Goal: Task Accomplishment & Management: Manage account settings

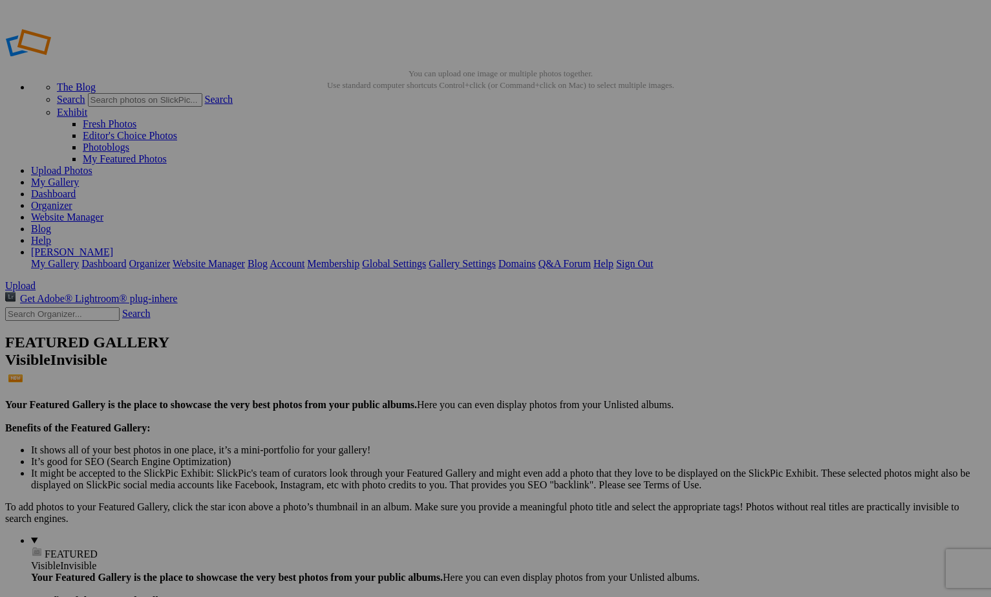
scroll to position [3, 0]
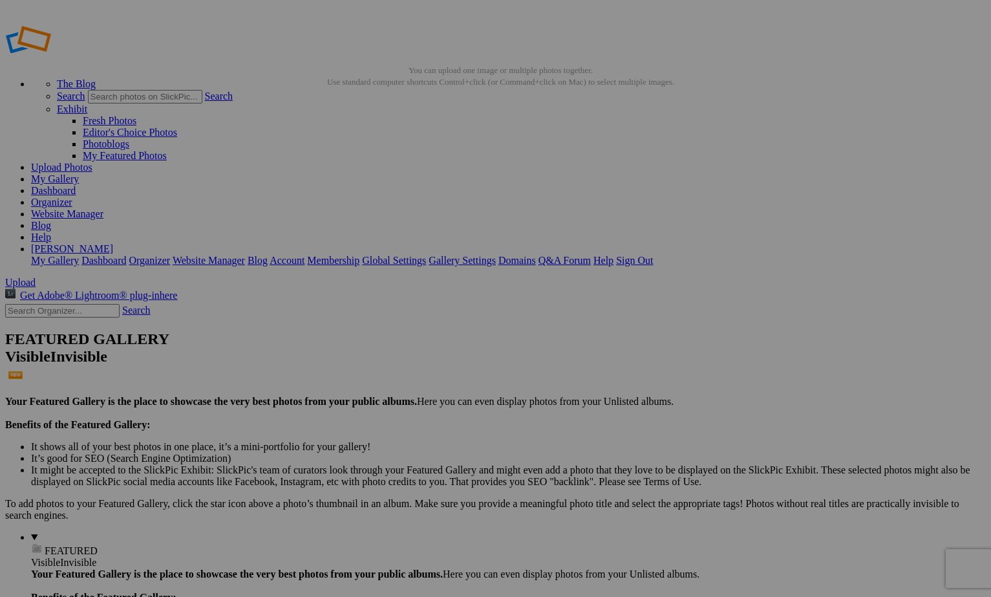
type input "Seasons"
click at [380, 363] on span "Create" at bounding box center [366, 368] width 27 height 11
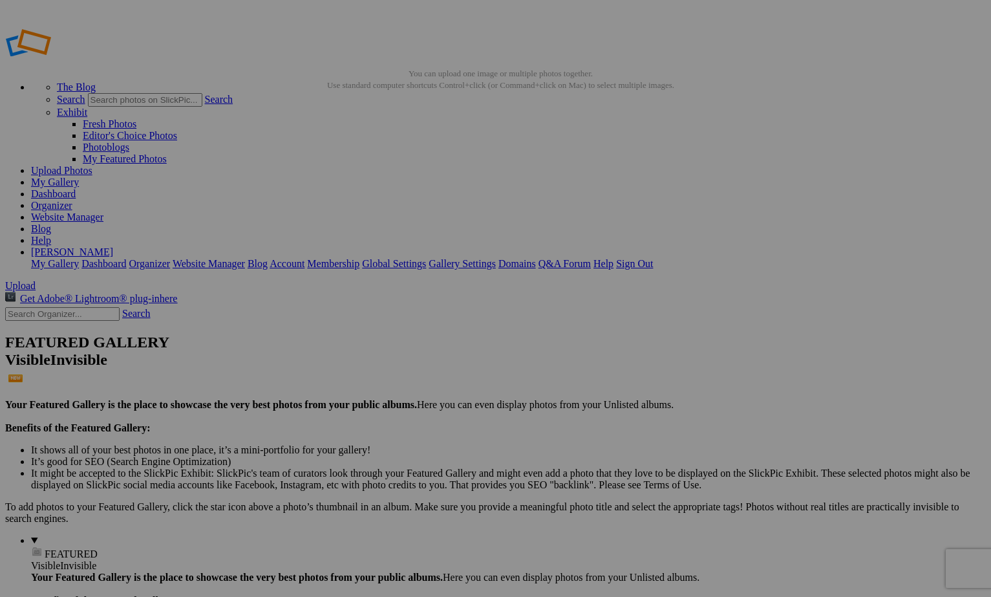
scroll to position [3, 0]
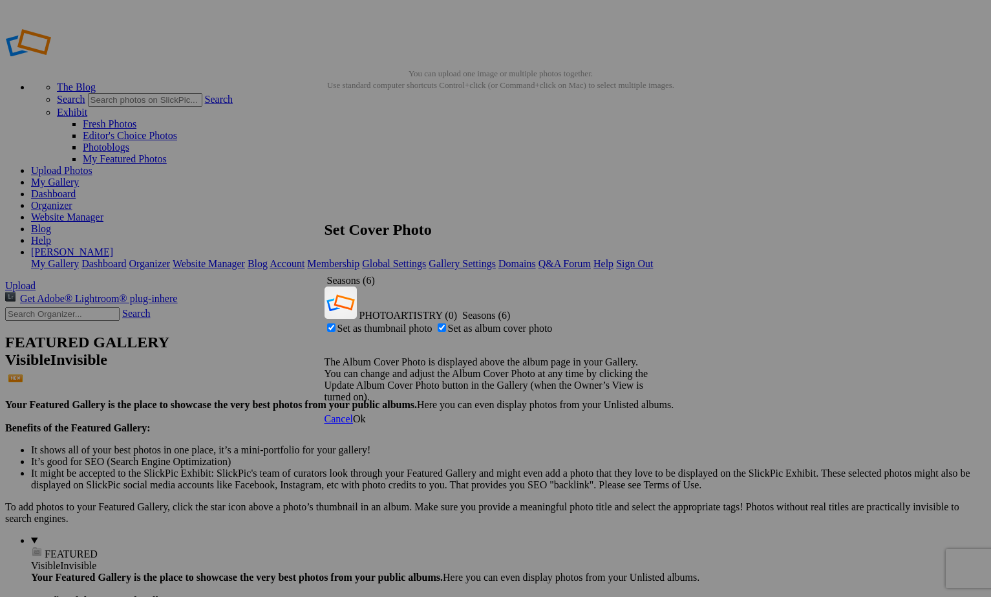
click at [432, 322] on span "Set as thumbnail photo" at bounding box center [384, 327] width 95 height 11
click at [335, 323] on input "Set as thumbnail photo" at bounding box center [331, 327] width 8 height 8
checkbox input "false"
click at [366, 413] on span "Ok" at bounding box center [359, 418] width 13 height 11
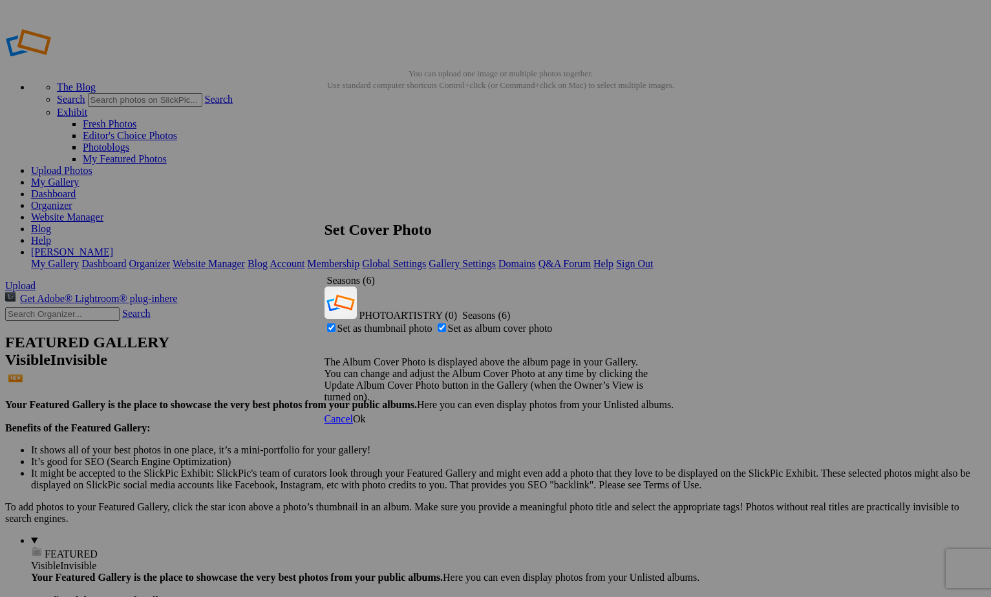
click at [485, 322] on span "Set as album cover photo" at bounding box center [500, 327] width 105 height 11
click at [446, 323] on input "Set as album cover photo" at bounding box center [442, 327] width 8 height 8
checkbox input "false"
click at [366, 413] on span "Ok" at bounding box center [359, 418] width 13 height 11
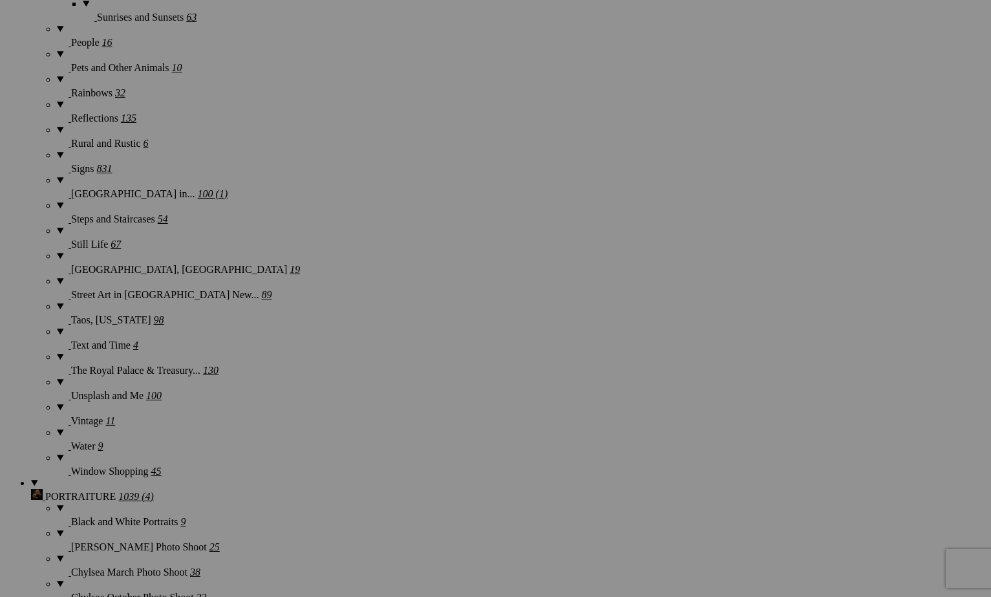
scroll to position [4019, 0]
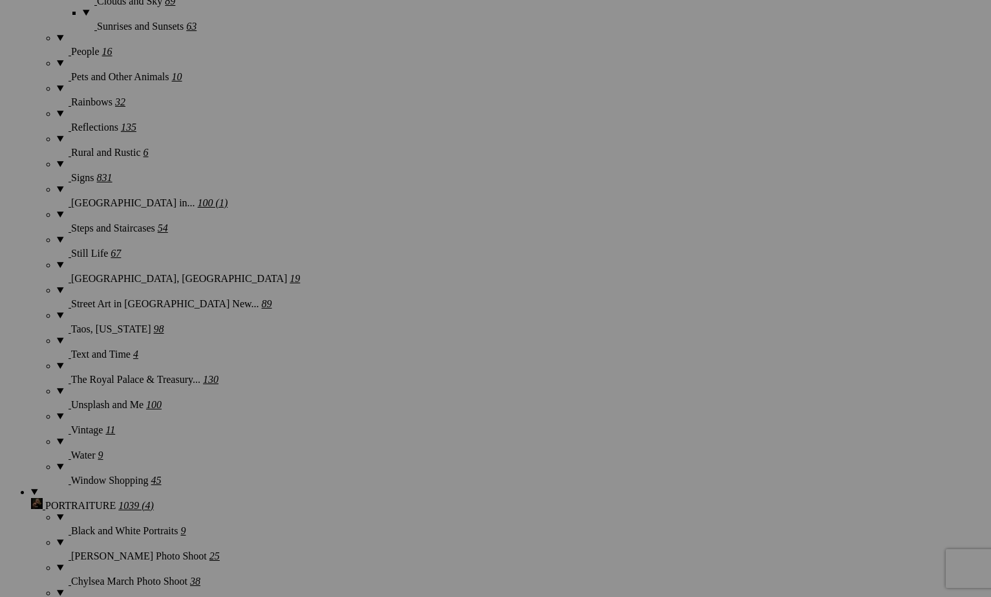
type input "The Wolves"
